Goal: Use online tool/utility: Utilize a website feature to perform a specific function

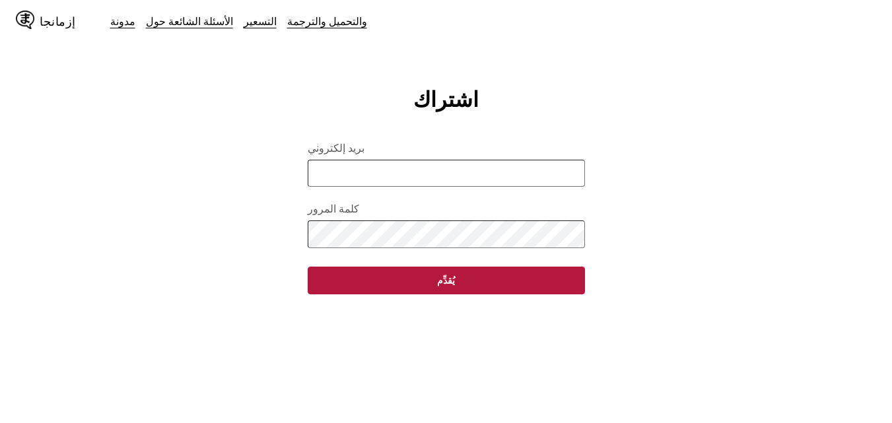
click at [399, 187] on input "بريد إلكتروني" at bounding box center [446, 173] width 277 height 27
type input "**********"
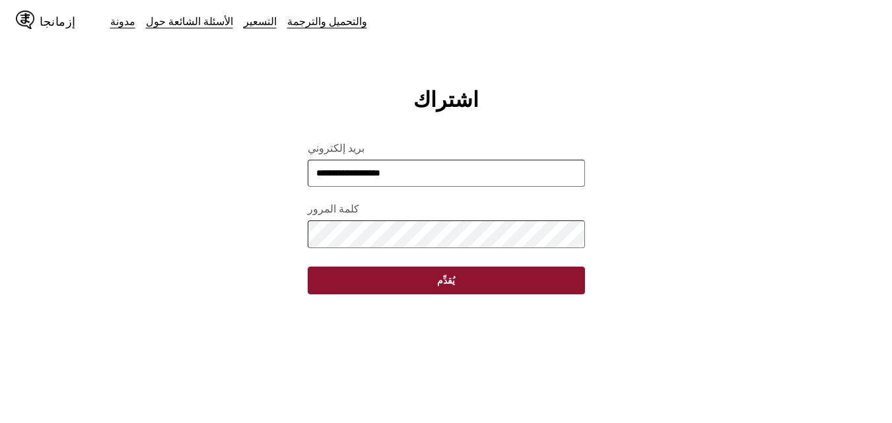
click at [353, 294] on button "يُقدِّم" at bounding box center [446, 281] width 277 height 28
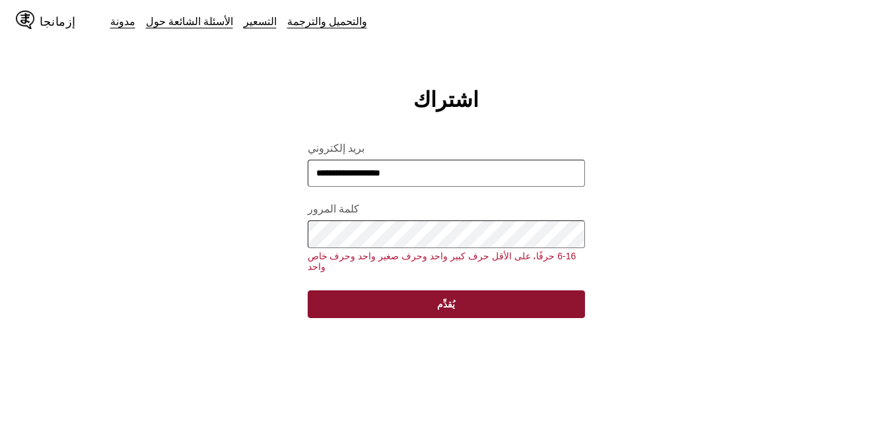
click at [430, 290] on button "يُقدِّم" at bounding box center [446, 304] width 277 height 28
click at [430, 292] on button "يُقدِّم" at bounding box center [446, 304] width 277 height 28
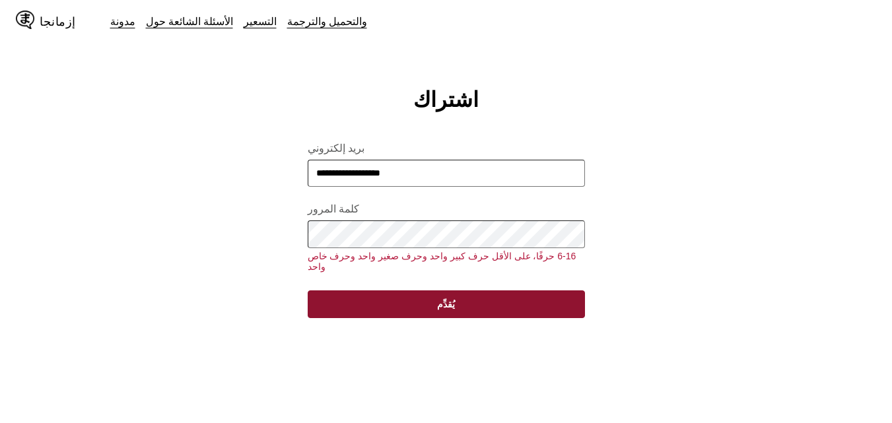
click at [430, 292] on button "يُقدِّم" at bounding box center [446, 304] width 277 height 28
click at [430, 303] on button "يُقدِّم" at bounding box center [446, 304] width 277 height 28
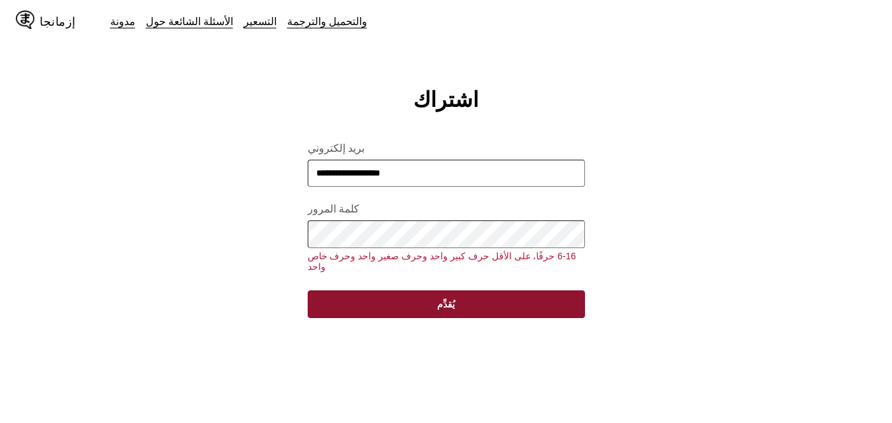
click at [430, 303] on button "يُقدِّم" at bounding box center [446, 304] width 277 height 28
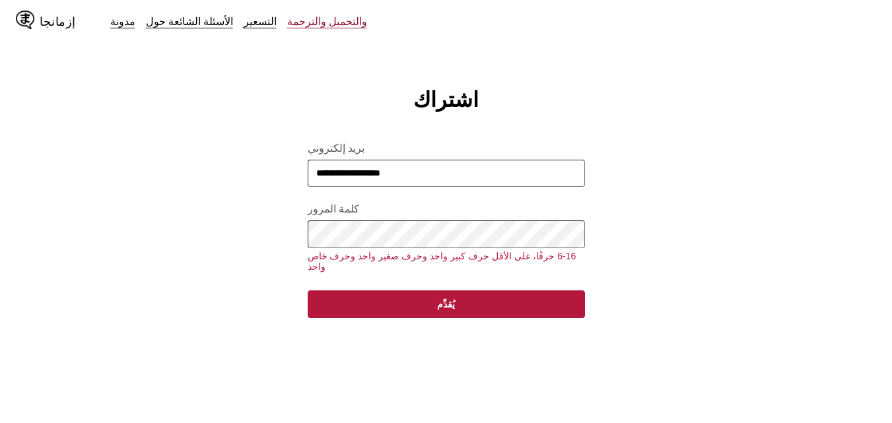
click at [287, 20] on font "والتحميل والترجمة" at bounding box center [327, 21] width 80 height 13
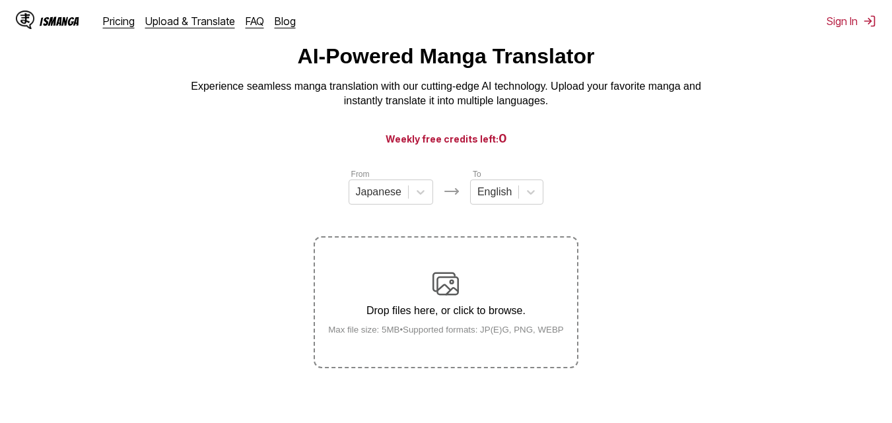
scroll to position [66, 0]
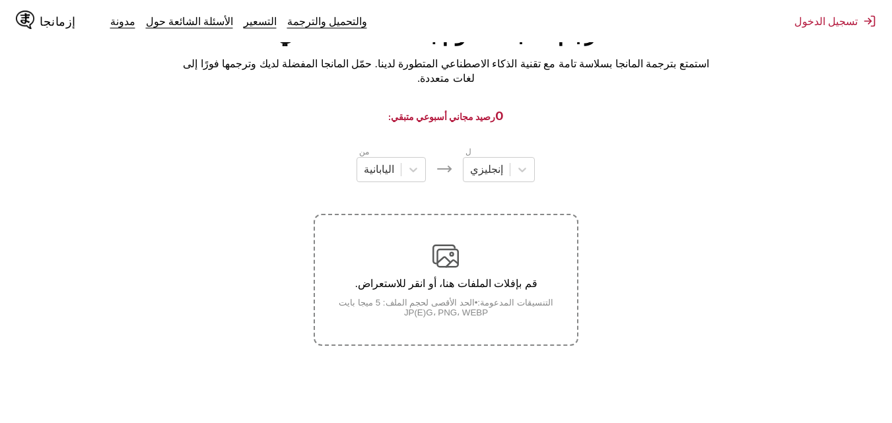
click at [675, 256] on section "من اليابانية ل إنجليزي قم بإفلات الملفات هنا، أو انقر للاستعراض. الحد الأقصى لح…" at bounding box center [446, 245] width 871 height 201
click at [413, 176] on icon at bounding box center [413, 169] width 13 height 13
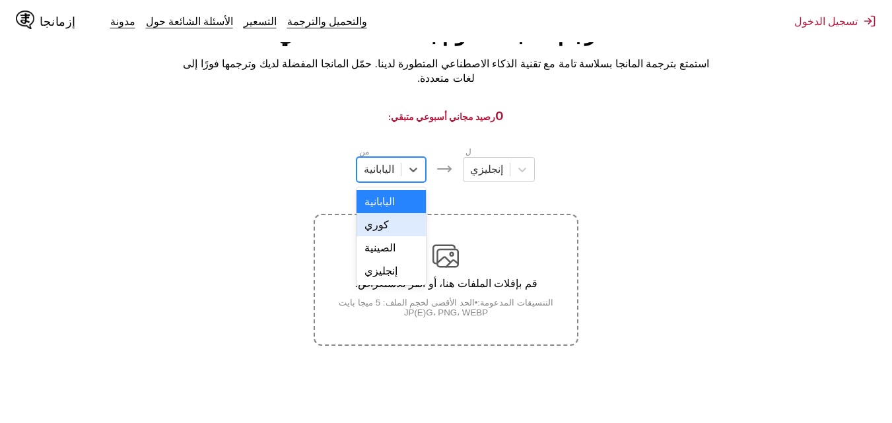
click at [395, 236] on div "كوري" at bounding box center [390, 224] width 69 height 23
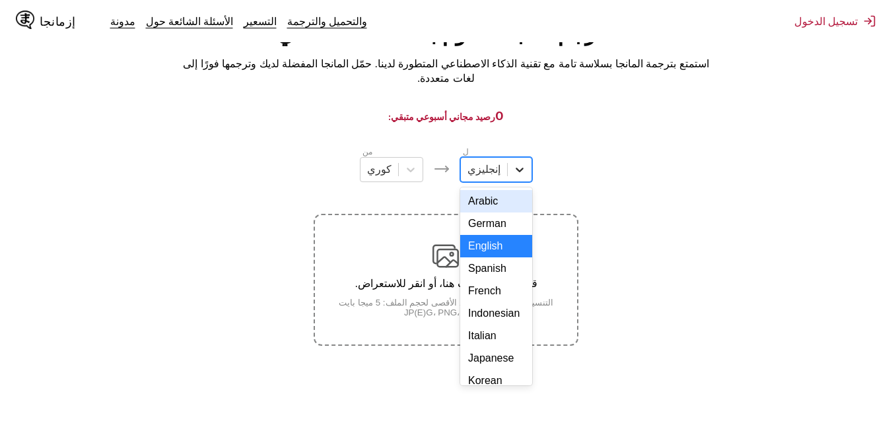
click at [515, 172] on icon at bounding box center [519, 170] width 8 height 5
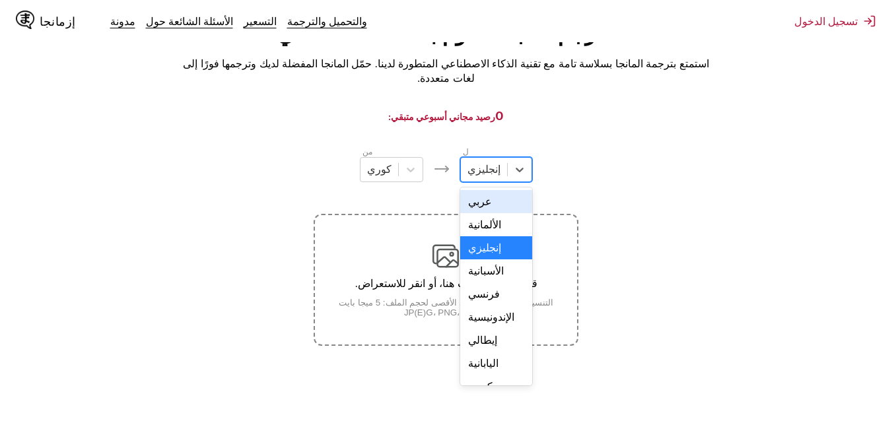
click at [490, 213] on div "عربي" at bounding box center [496, 201] width 72 height 23
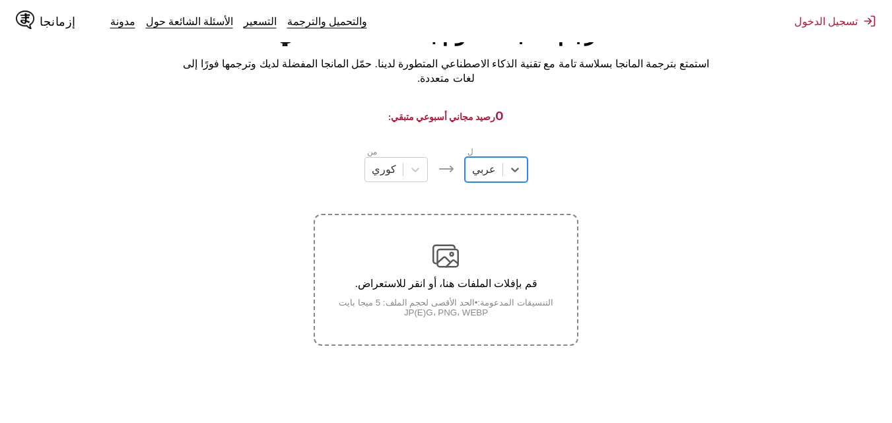
click at [458, 268] on img at bounding box center [445, 256] width 26 height 26
click at [0, 0] on input "قم بإفلات الملفات هنا، أو انقر للاستعراض. الحد الأقصى لحجم الملف: 5 ميجا بايت •…" at bounding box center [0, 0] width 0 height 0
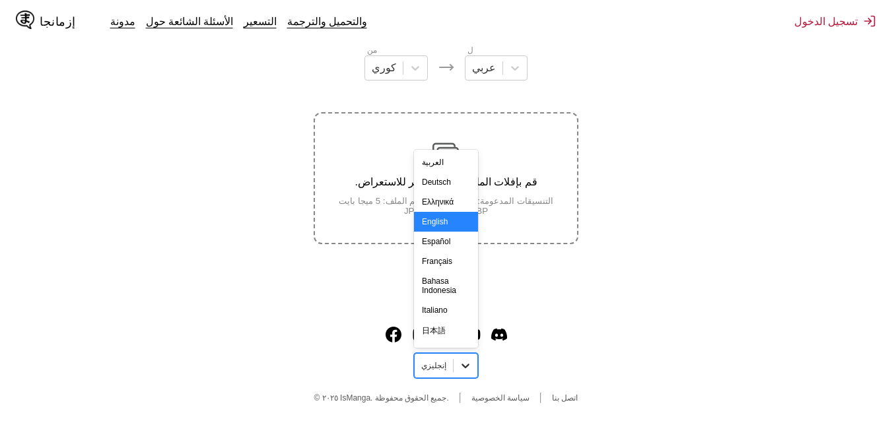
click at [472, 368] on div at bounding box center [465, 366] width 24 height 24
click at [444, 161] on font "العربية" at bounding box center [433, 162] width 22 height 9
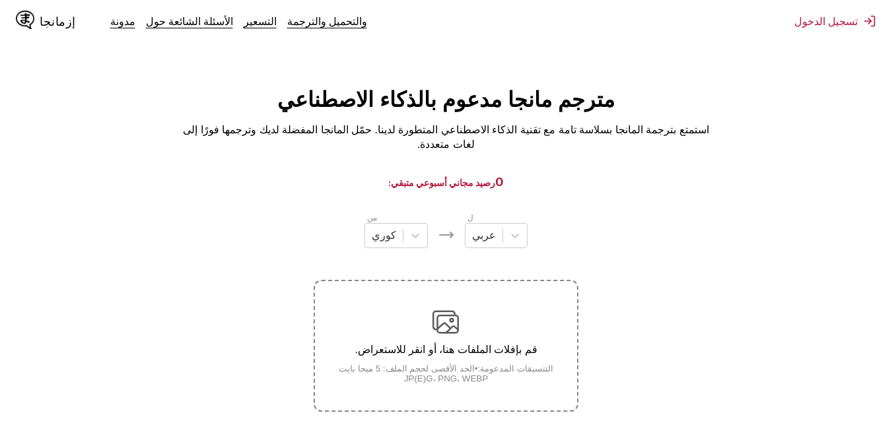
scroll to position [66, 0]
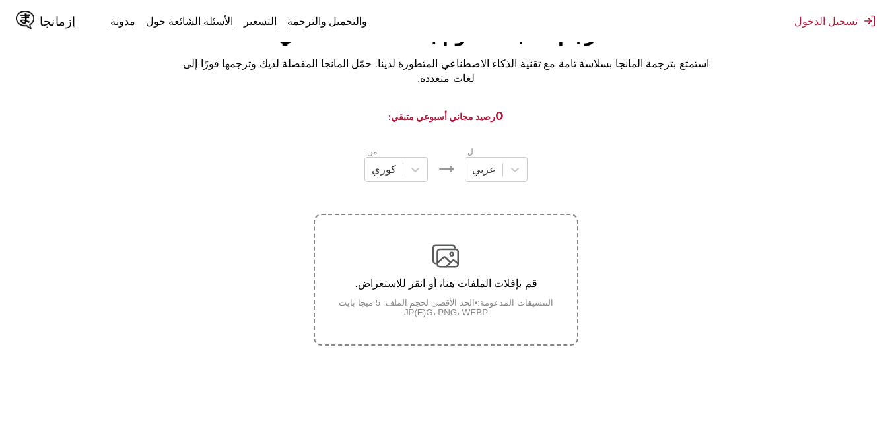
click at [451, 267] on img at bounding box center [445, 256] width 26 height 26
click at [0, 0] on input "قم بإفلات الملفات هنا، أو انقر للاستعراض. الحد الأقصى لحجم الملف: 5 ميجا بايت •…" at bounding box center [0, 0] width 0 height 0
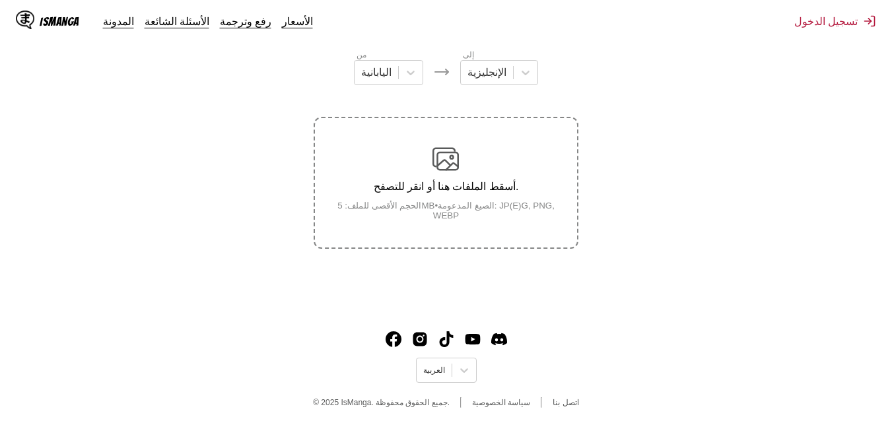
scroll to position [168, 0]
